Goal: Transaction & Acquisition: Book appointment/travel/reservation

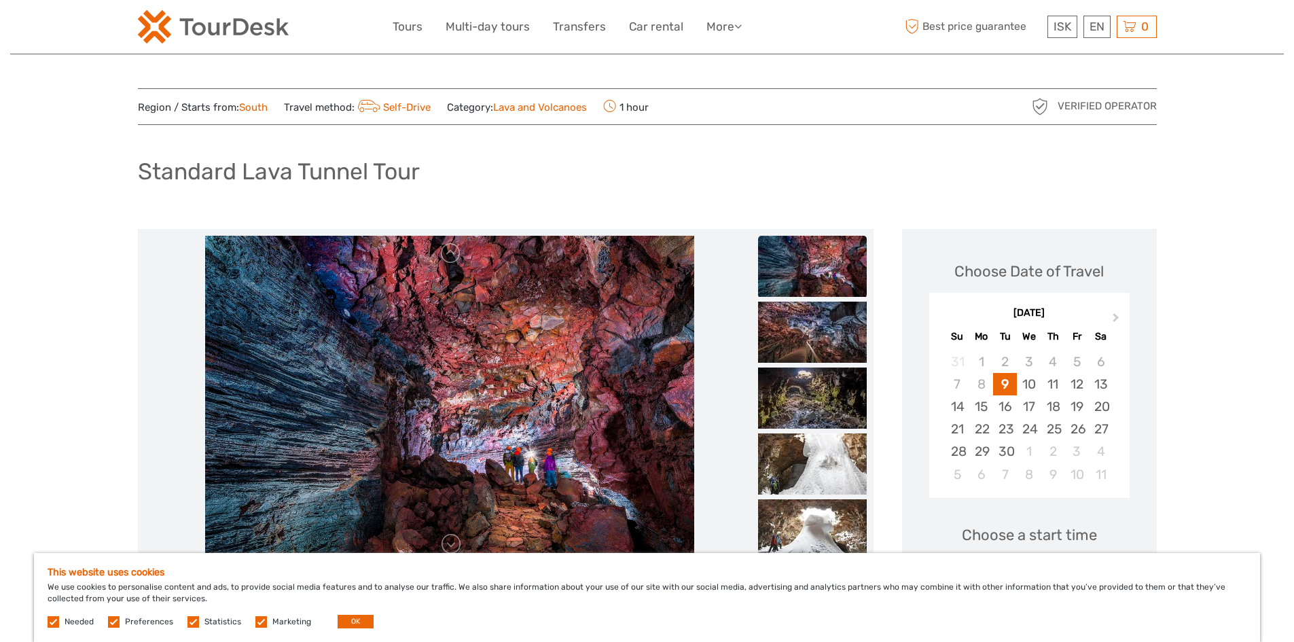
click at [481, 427] on img at bounding box center [449, 399] width 489 height 326
click at [480, 423] on img at bounding box center [449, 399] width 489 height 326
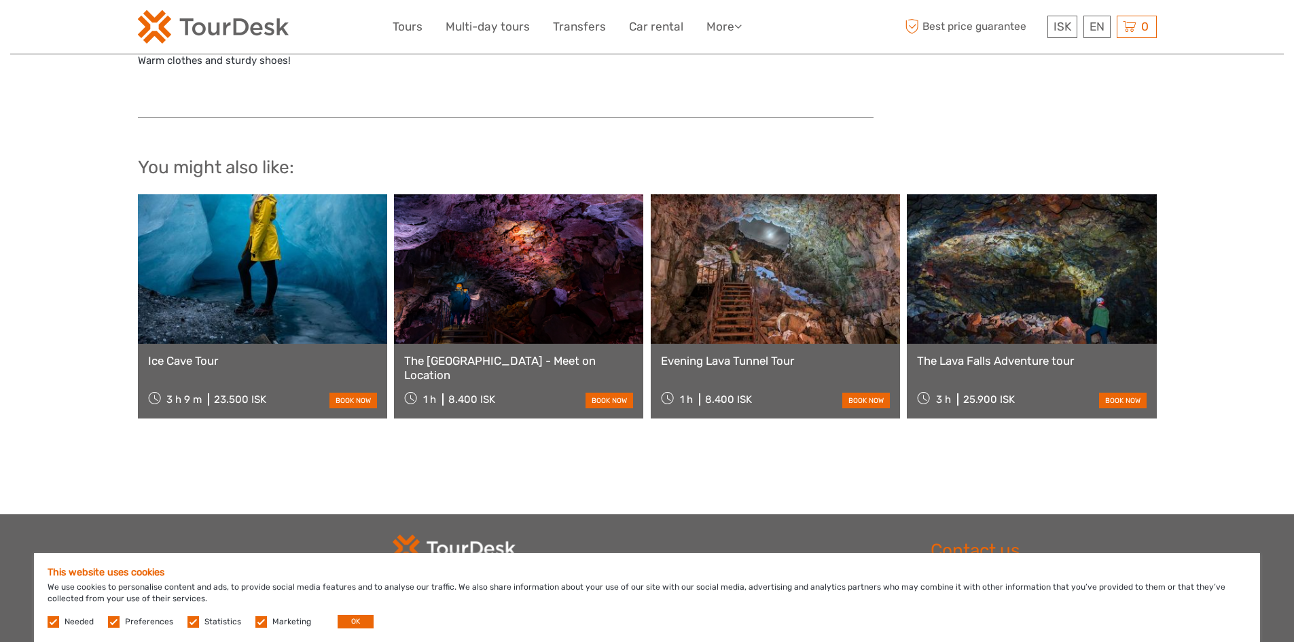
scroll to position [1155, 0]
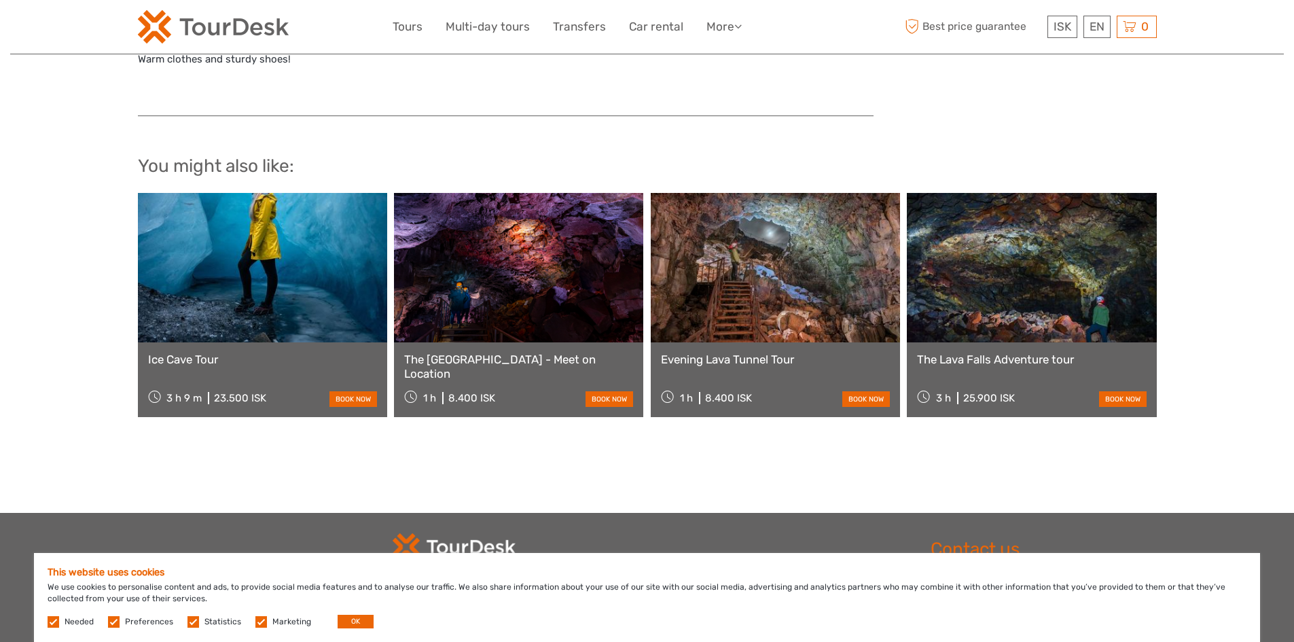
click at [525, 304] on link at bounding box center [518, 267] width 249 height 149
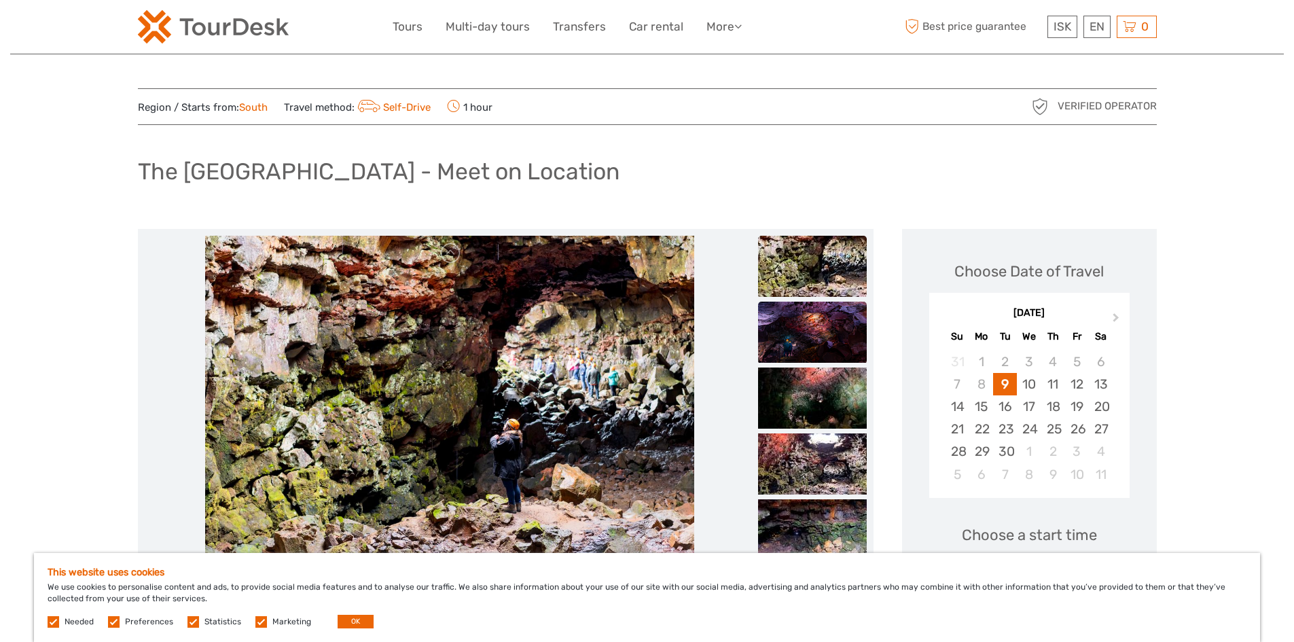
click at [806, 328] on img at bounding box center [812, 332] width 109 height 61
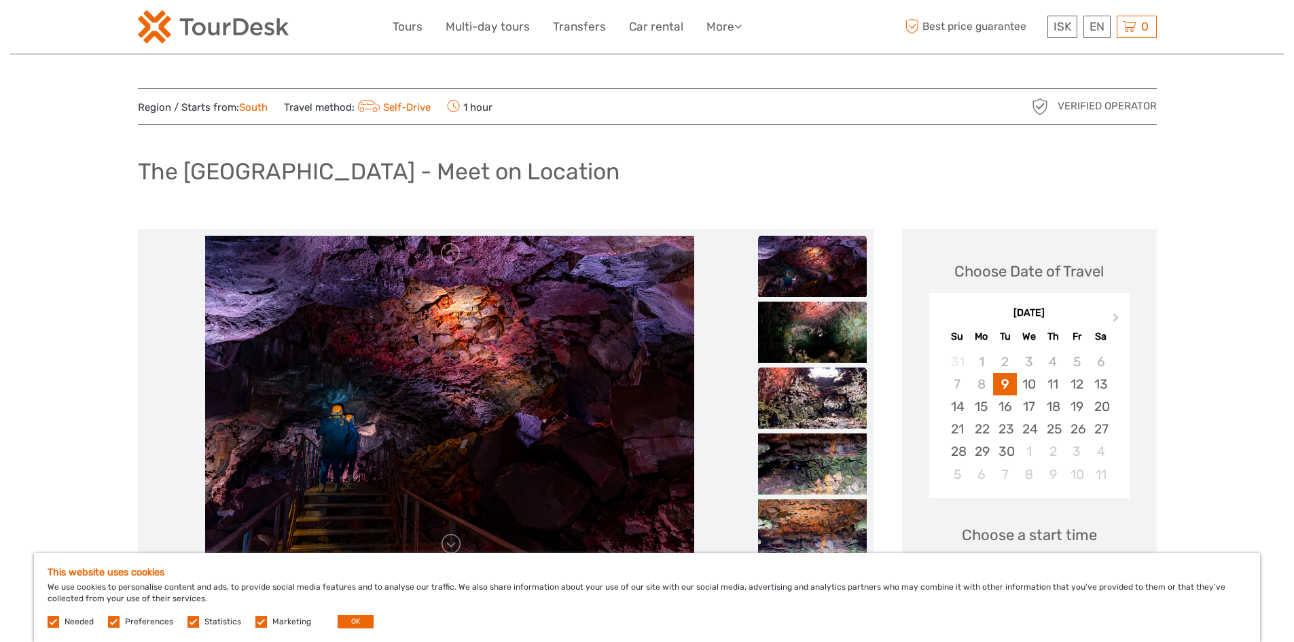
click at [785, 401] on img at bounding box center [812, 397] width 109 height 61
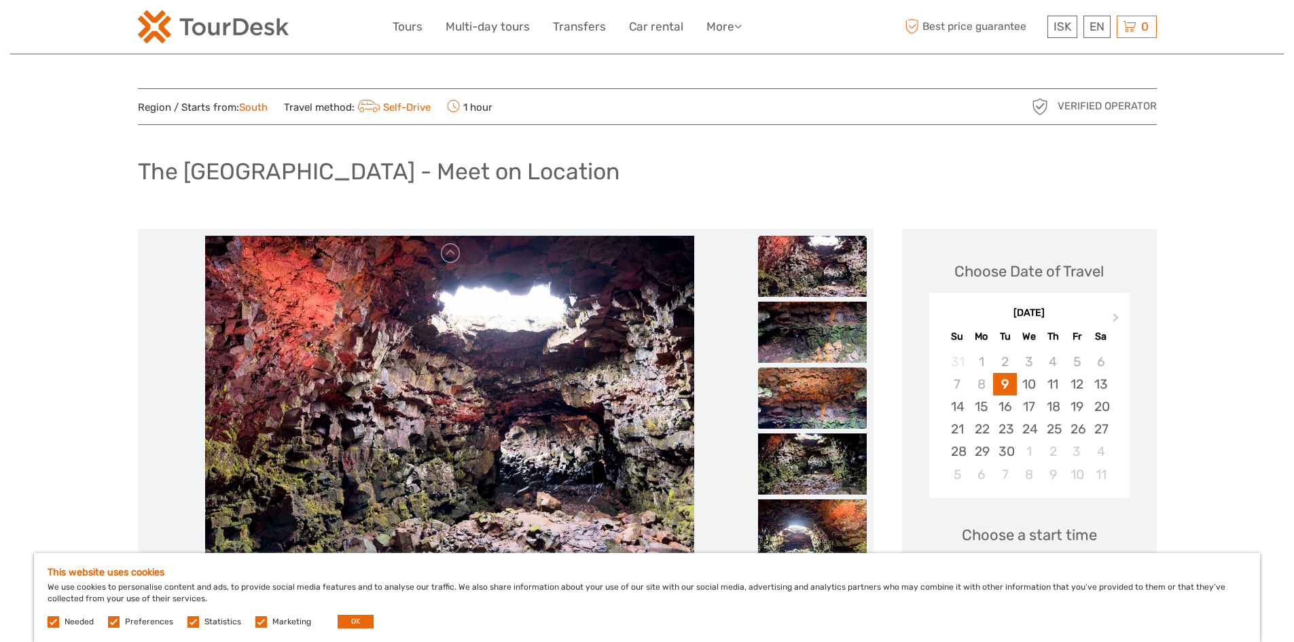
click at [786, 401] on img at bounding box center [812, 397] width 109 height 61
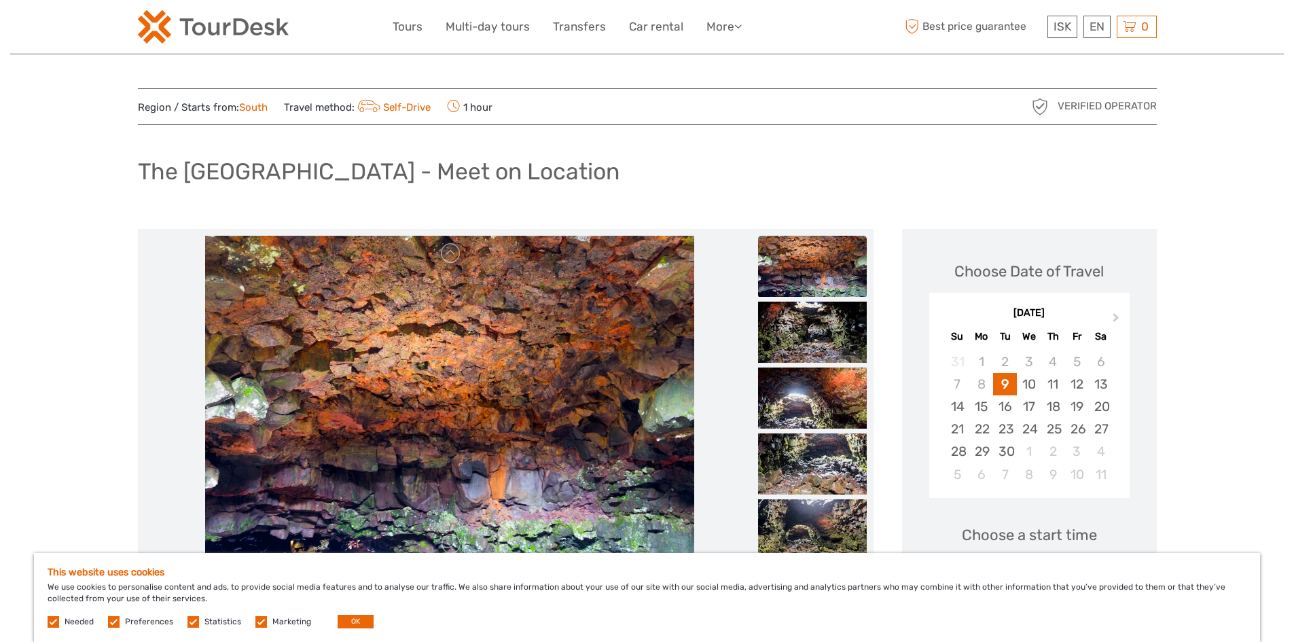
click at [786, 401] on img at bounding box center [812, 397] width 109 height 61
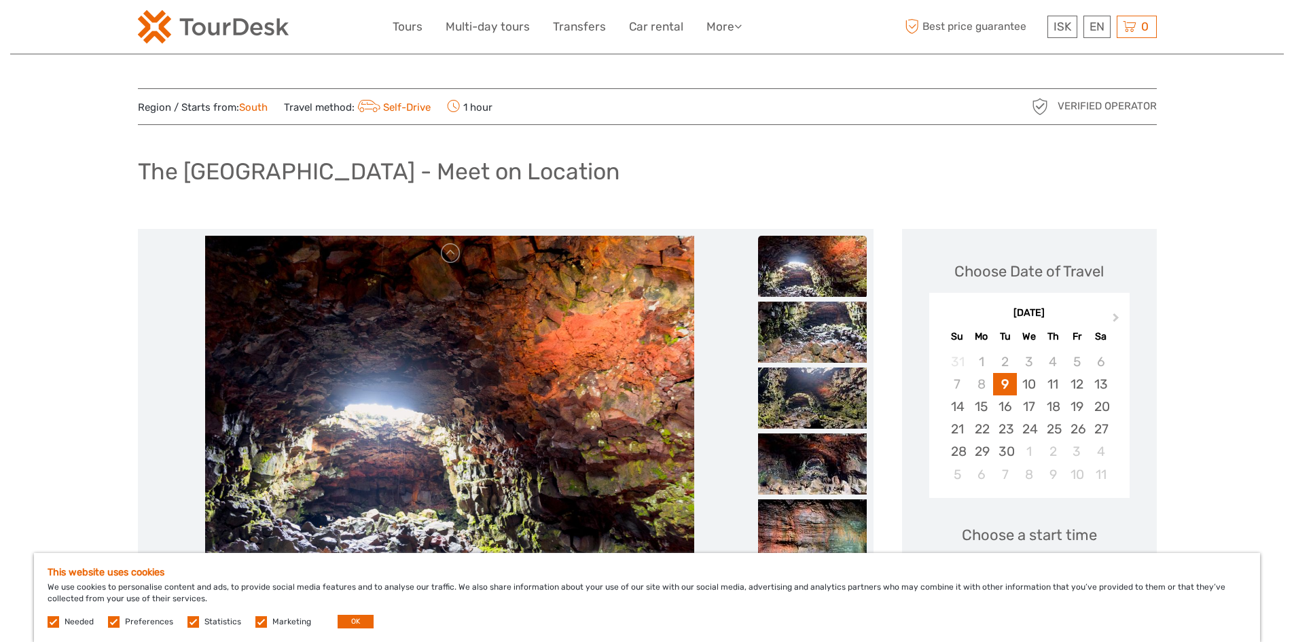
click at [786, 401] on img at bounding box center [812, 397] width 109 height 61
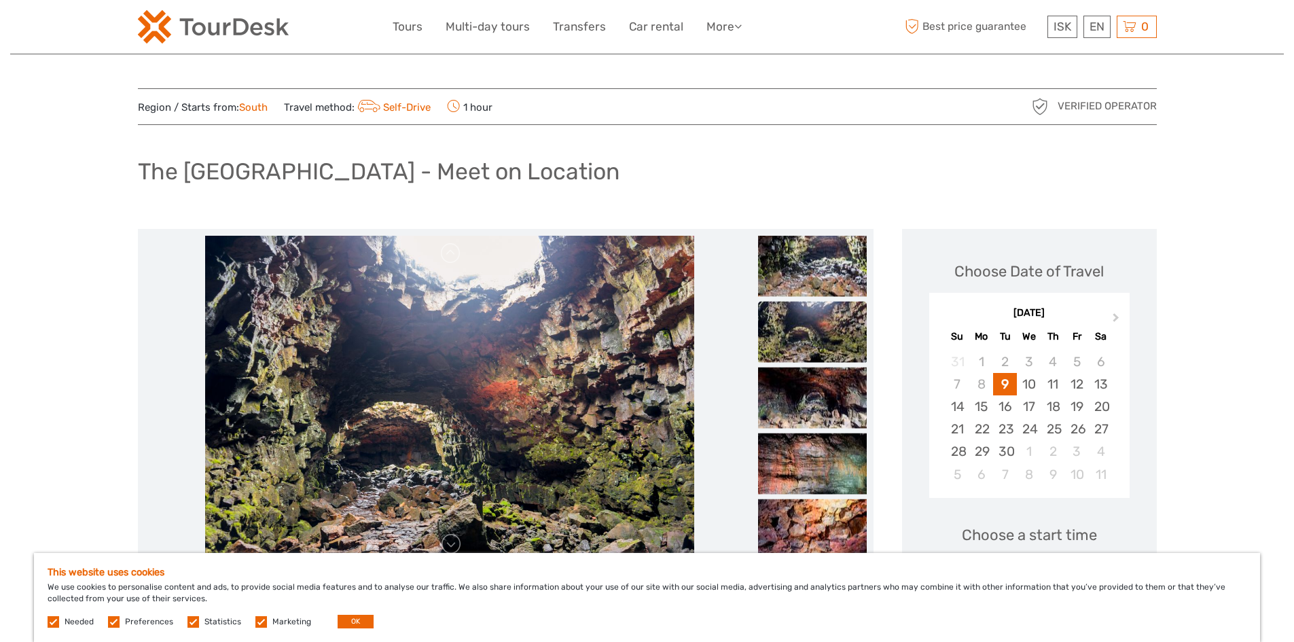
click at [786, 401] on img at bounding box center [812, 397] width 109 height 61
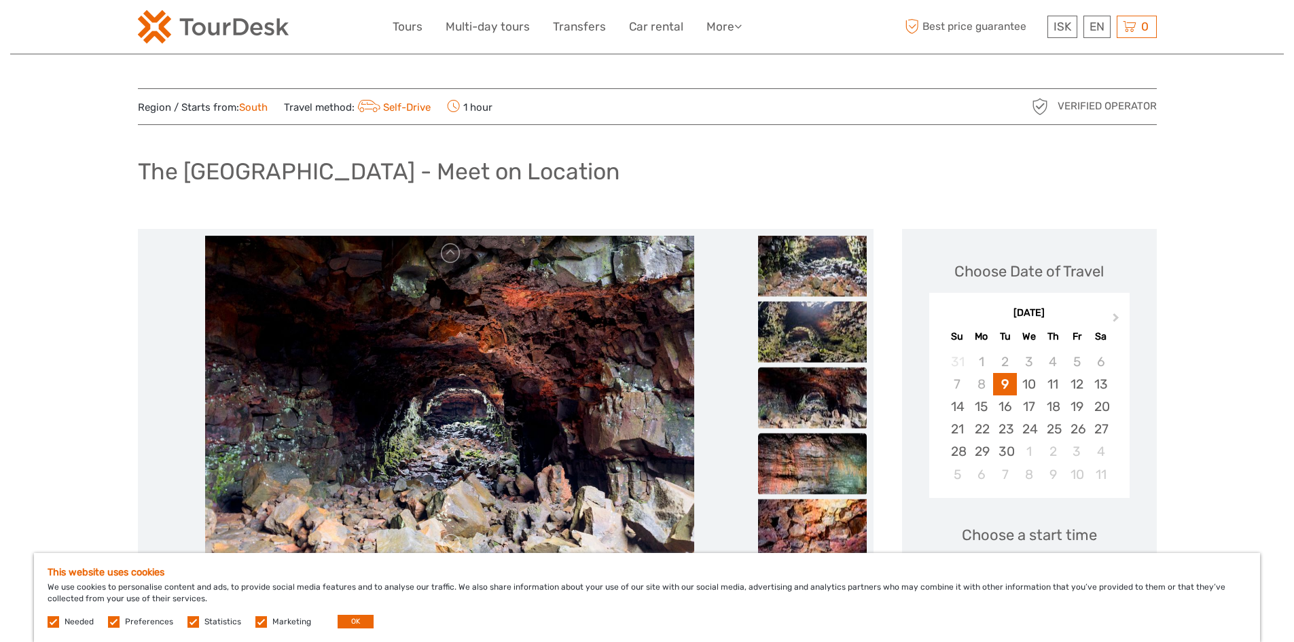
click at [801, 448] on img at bounding box center [812, 463] width 109 height 61
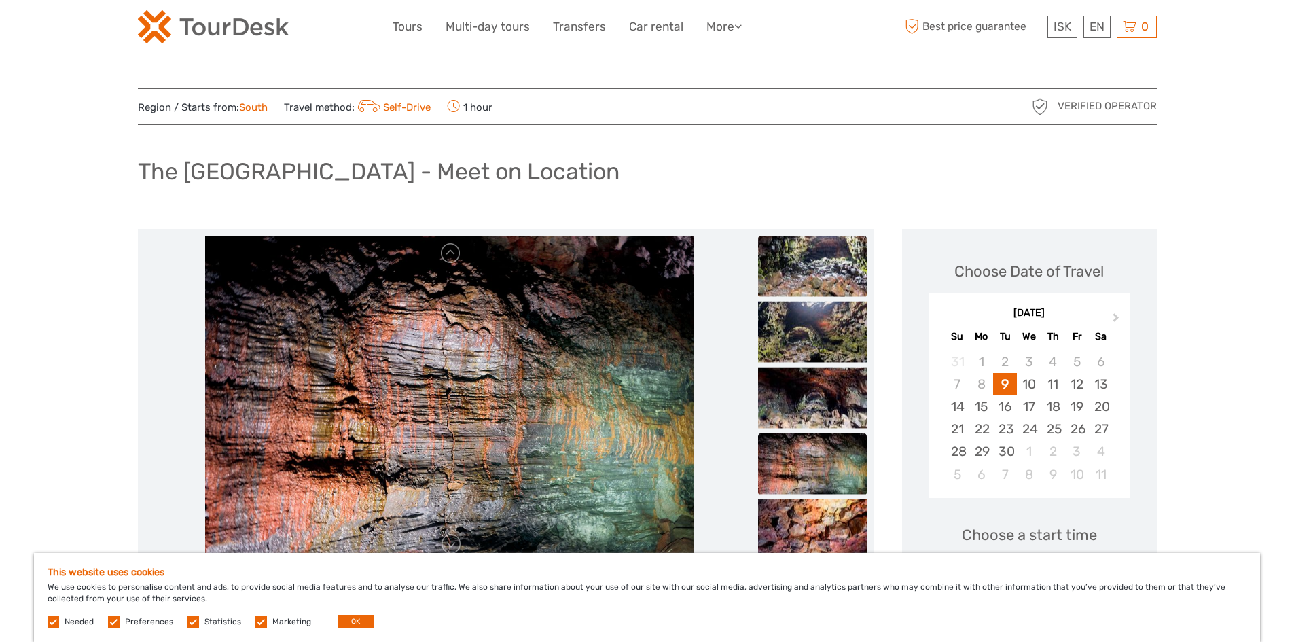
click at [799, 268] on img at bounding box center [812, 265] width 109 height 61
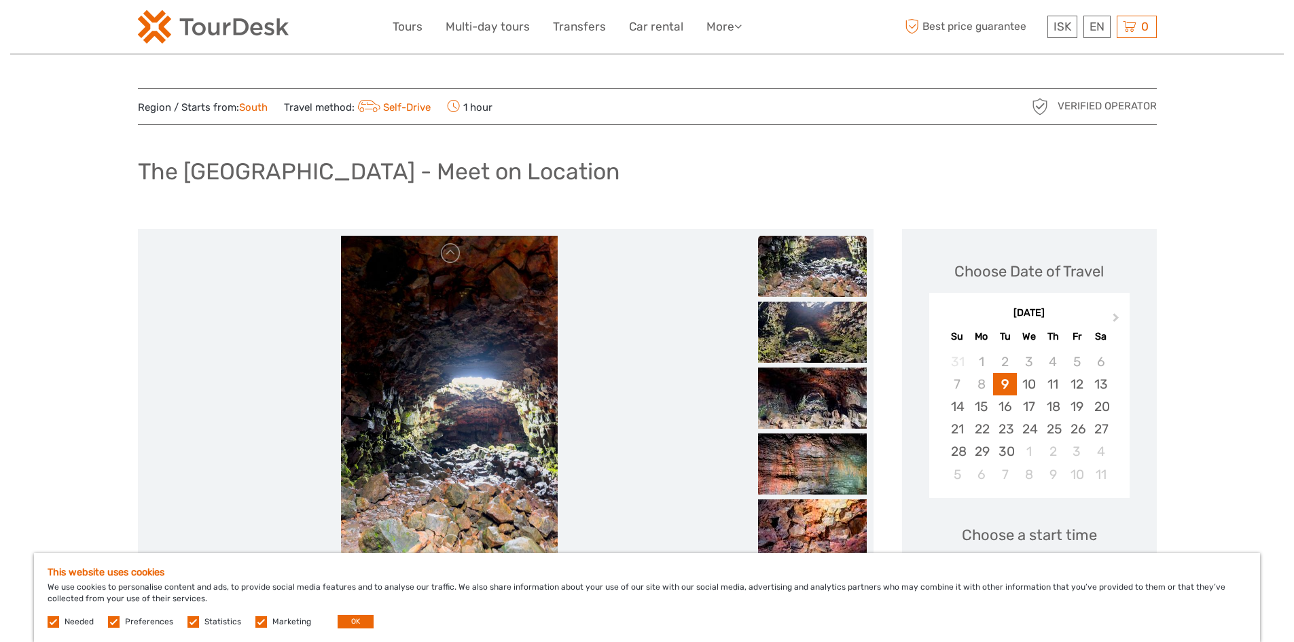
click at [799, 268] on img at bounding box center [812, 266] width 109 height 61
click at [454, 259] on link at bounding box center [451, 253] width 22 height 22
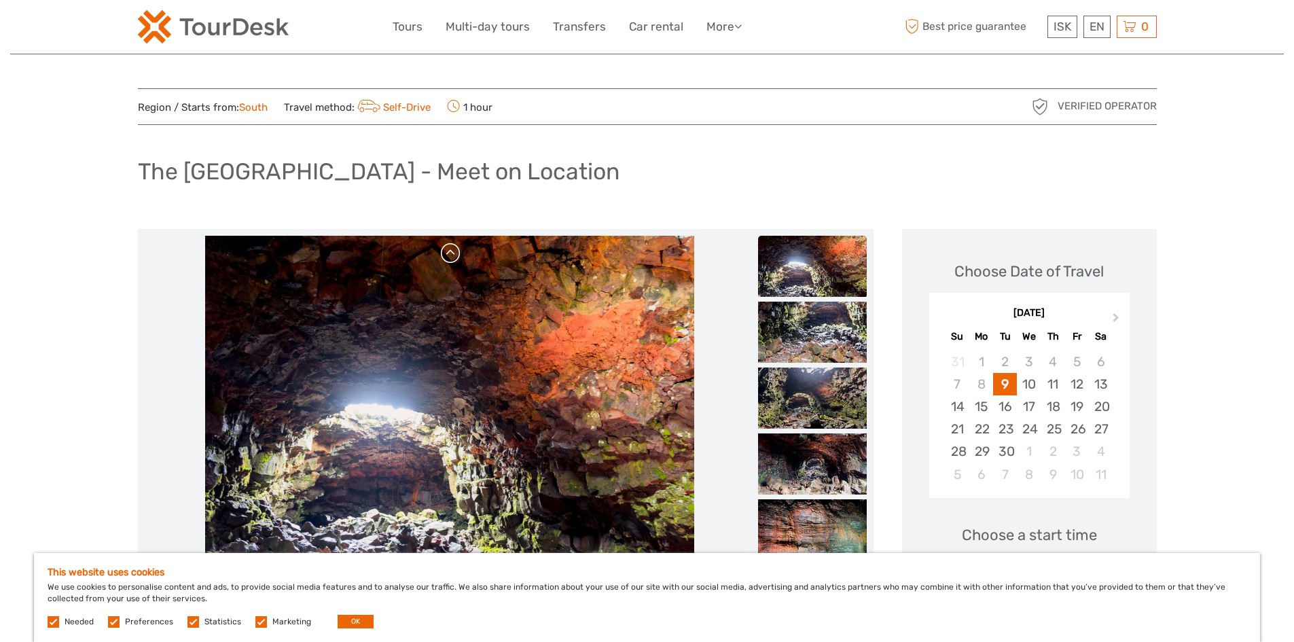
click at [454, 259] on link at bounding box center [451, 253] width 22 height 22
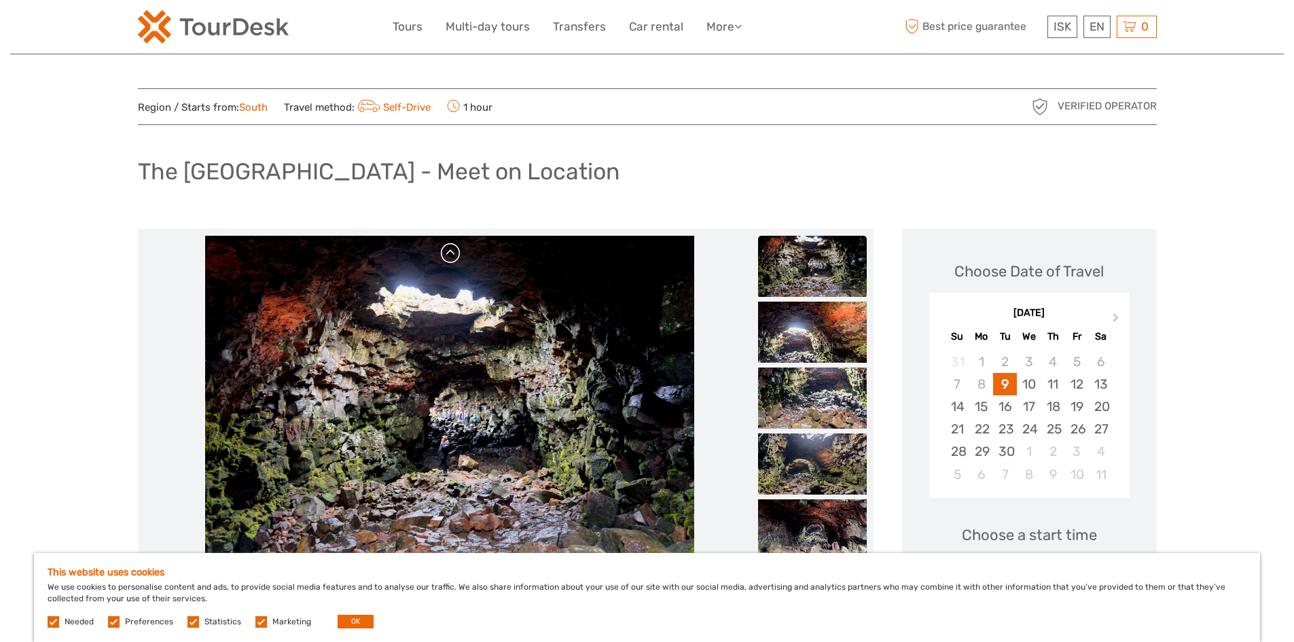
click at [454, 259] on link at bounding box center [451, 253] width 22 height 22
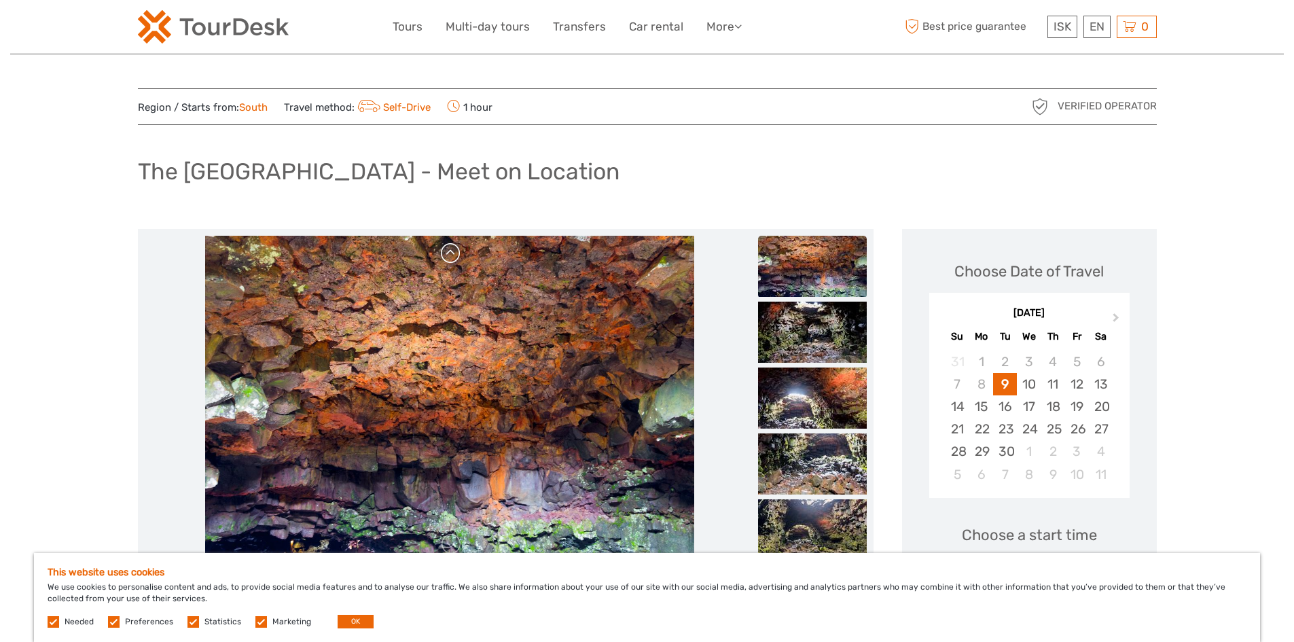
click at [454, 259] on link at bounding box center [451, 253] width 22 height 22
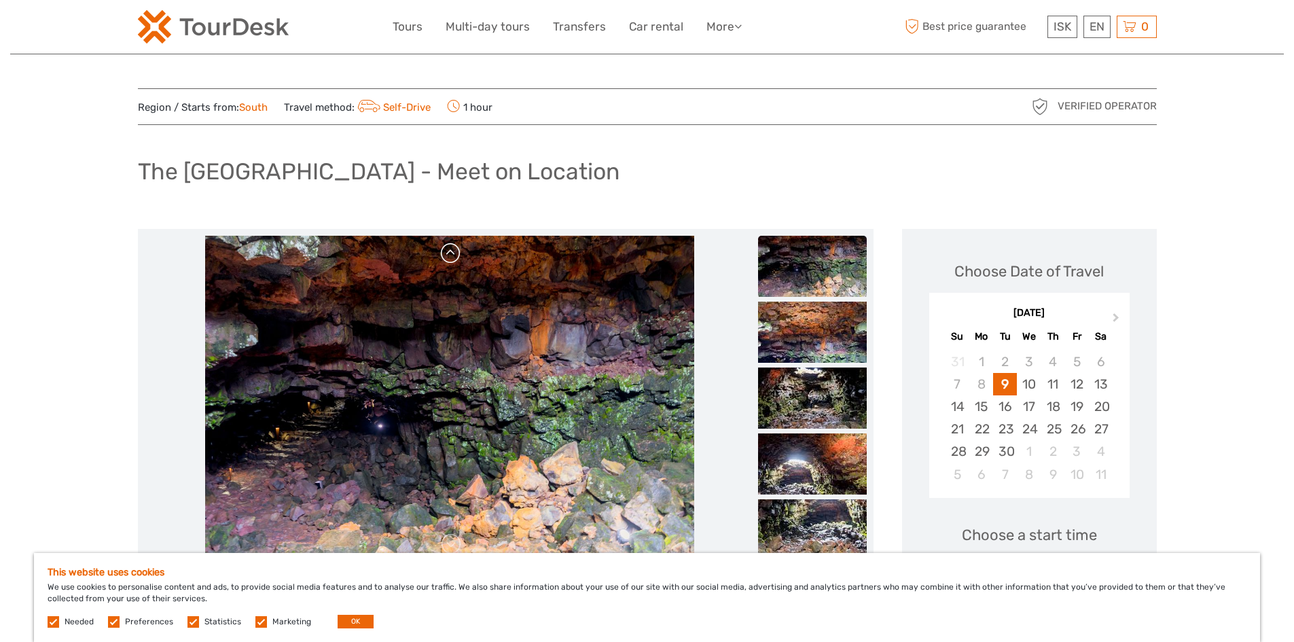
click at [454, 259] on link at bounding box center [451, 253] width 22 height 22
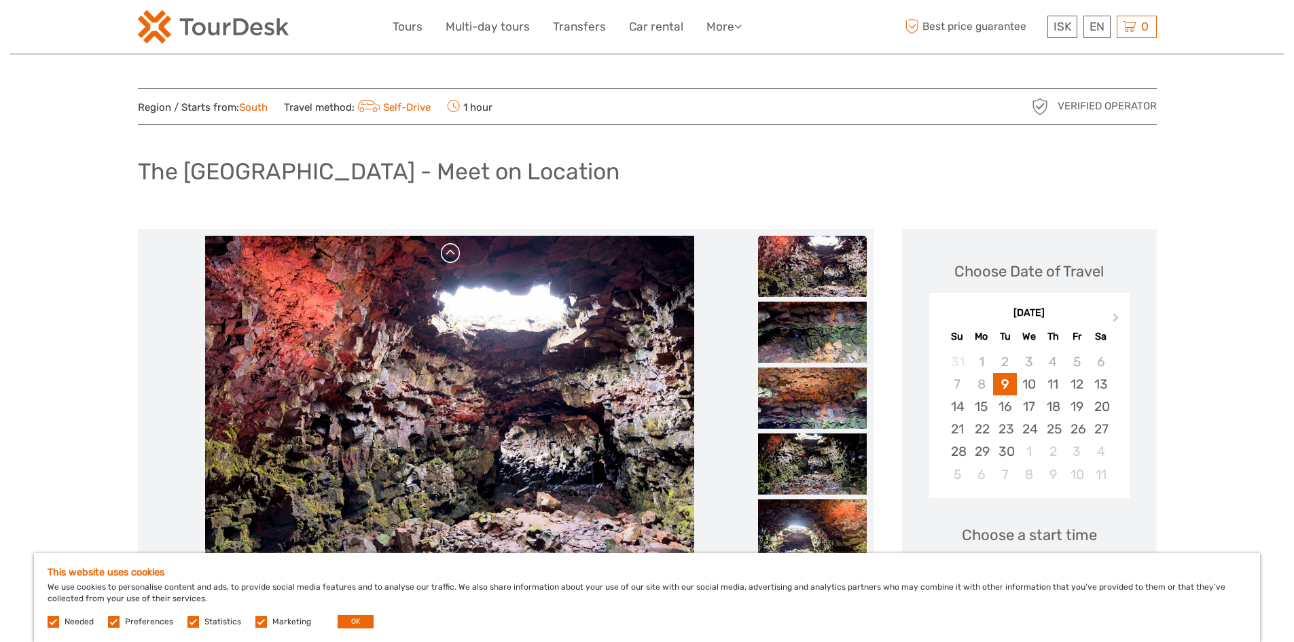
click at [454, 259] on link at bounding box center [451, 253] width 22 height 22
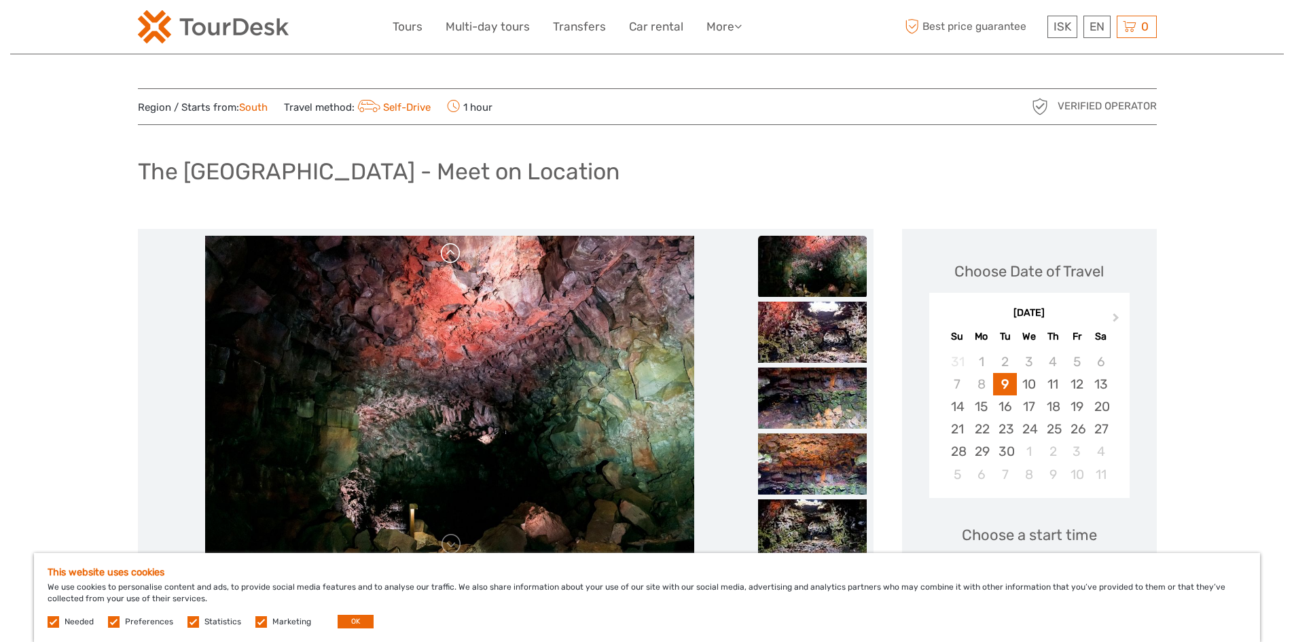
click at [454, 259] on link at bounding box center [451, 253] width 22 height 22
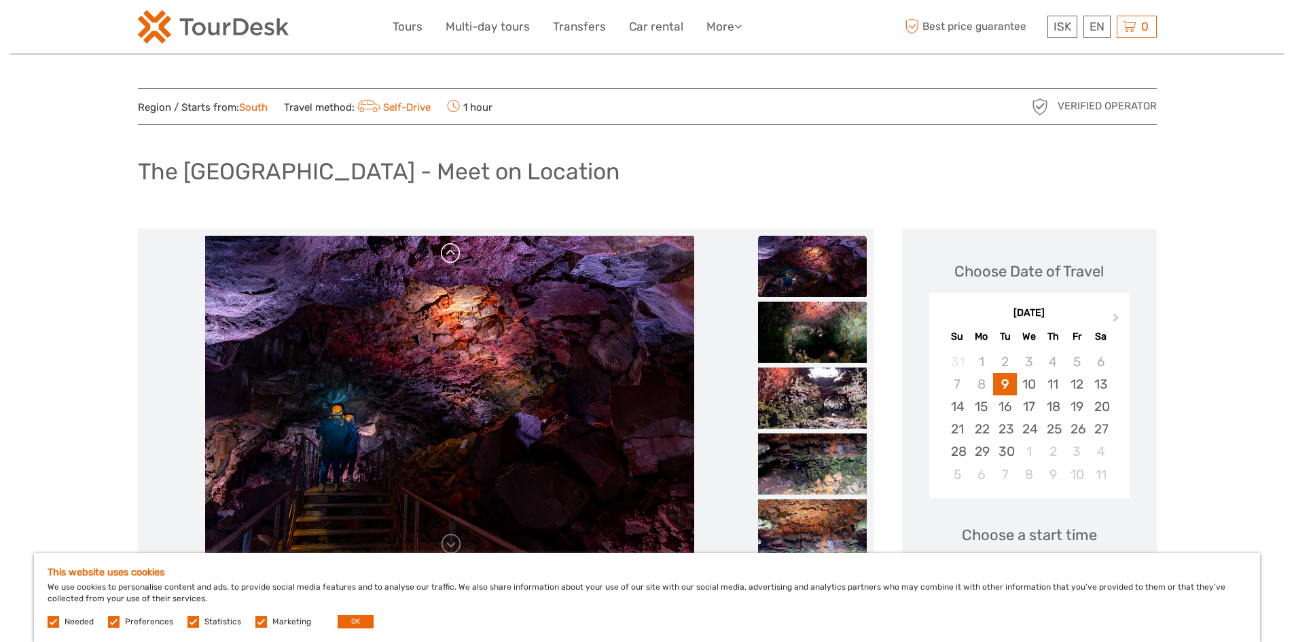
click at [454, 259] on link at bounding box center [451, 253] width 22 height 22
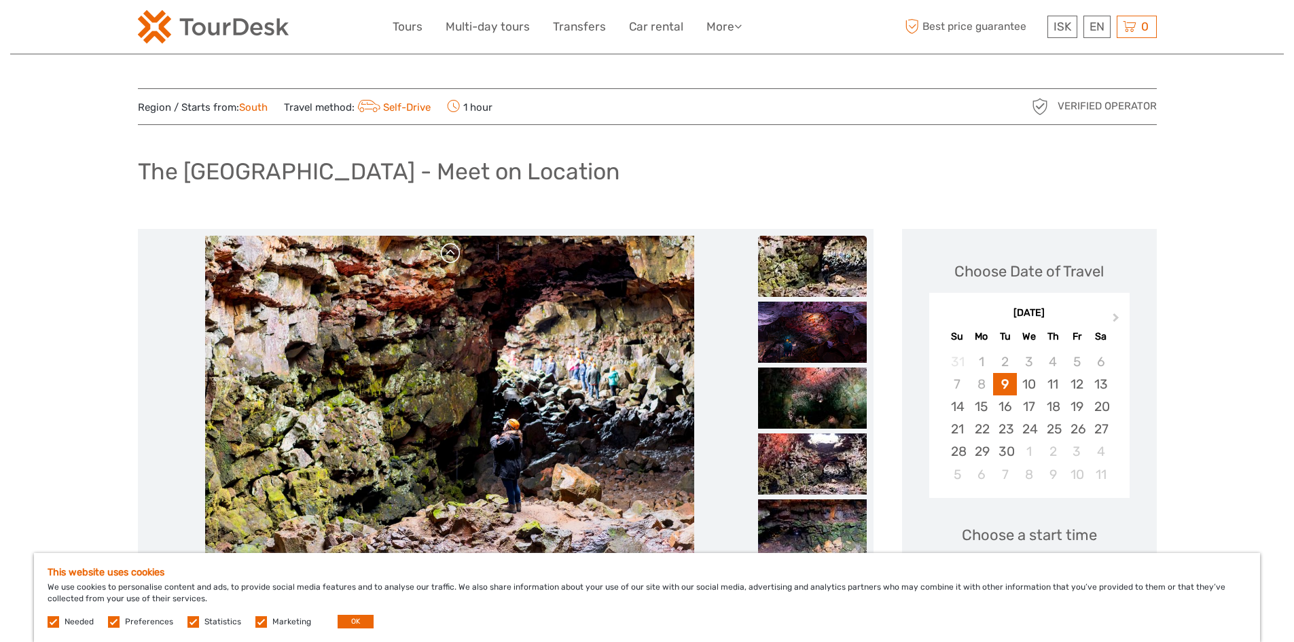
click at [454, 259] on link at bounding box center [451, 253] width 22 height 22
